Goal: Find specific page/section: Find specific page/section

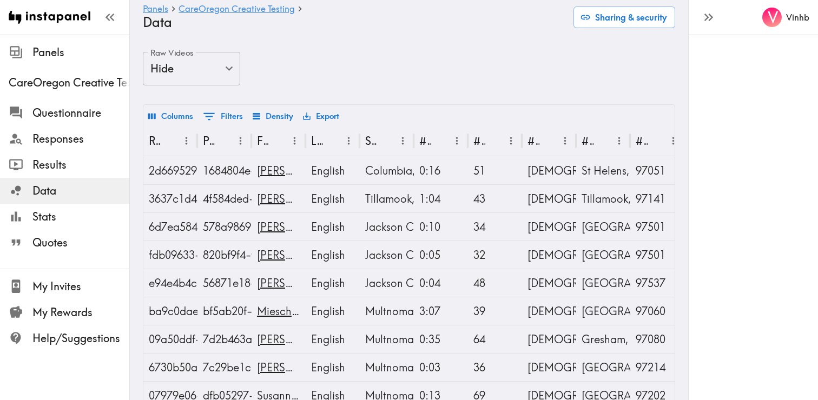
click at [722, 81] on div "V Vinhb" at bounding box center [753, 200] width 130 height 400
click at [210, 6] on link "CareOregon Creative Testing" at bounding box center [236, 9] width 116 height 10
